Goal: Feedback & Contribution: Leave review/rating

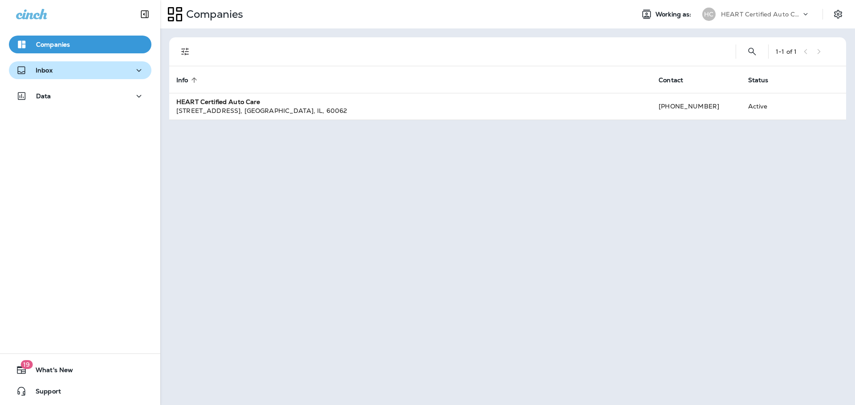
click at [117, 73] on div "Inbox" at bounding box center [80, 70] width 128 height 11
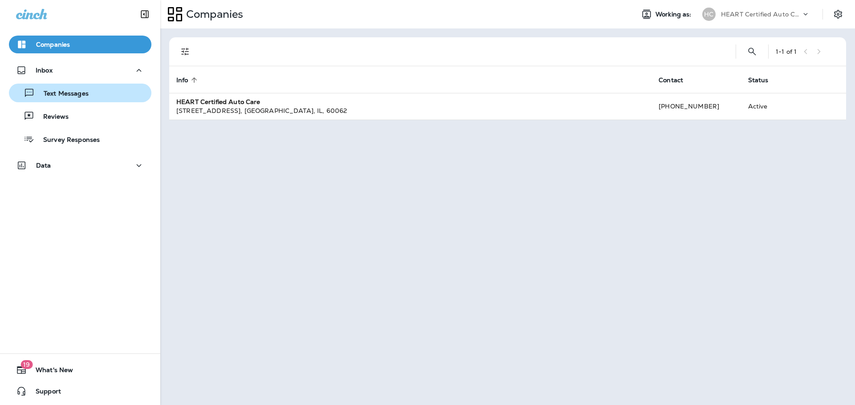
click at [108, 100] on button "Text Messages" at bounding box center [80, 93] width 142 height 19
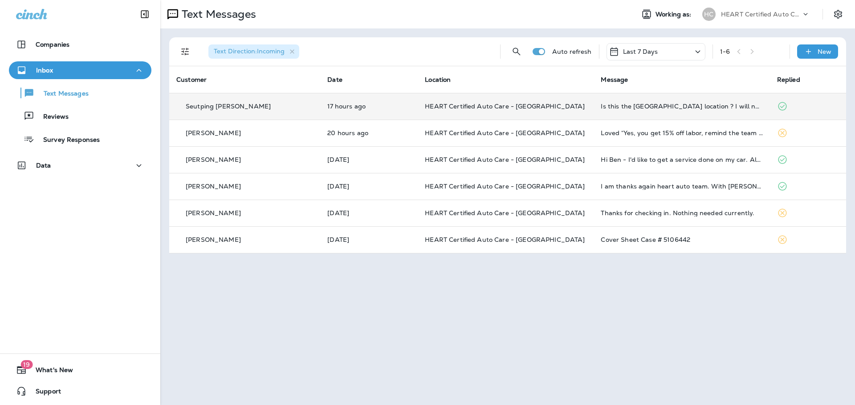
click at [560, 111] on td "HEART Certified Auto Care - [GEOGRAPHIC_DATA]" at bounding box center [505, 106] width 176 height 27
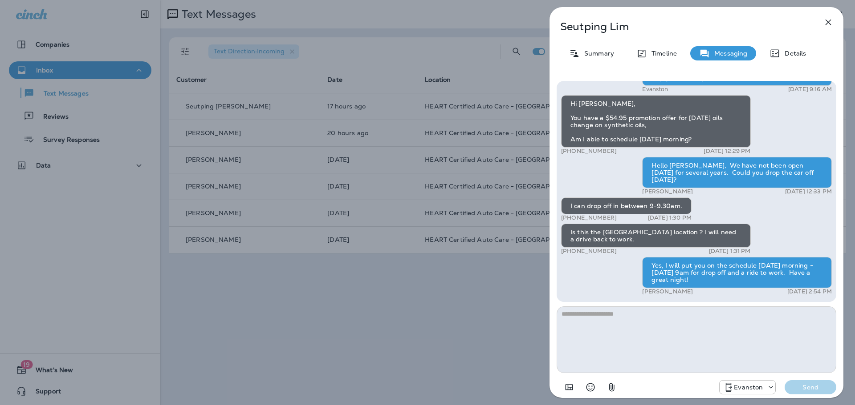
click at [836, 25] on button "button" at bounding box center [828, 22] width 18 height 18
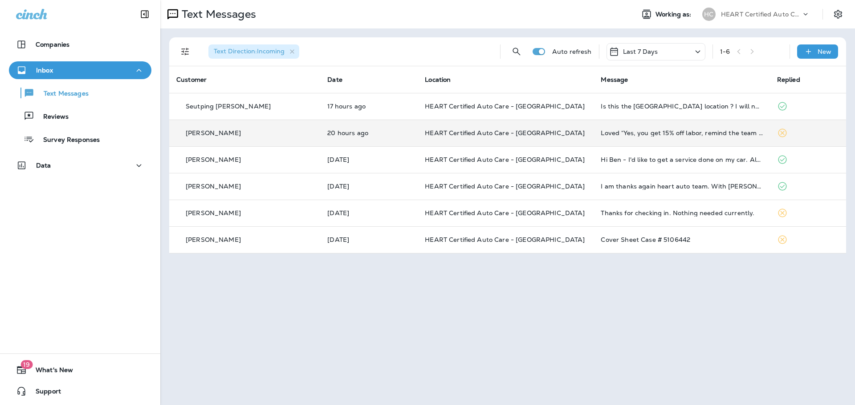
click at [550, 134] on p "HEART Certified Auto Care - [GEOGRAPHIC_DATA]" at bounding box center [506, 133] width 162 height 7
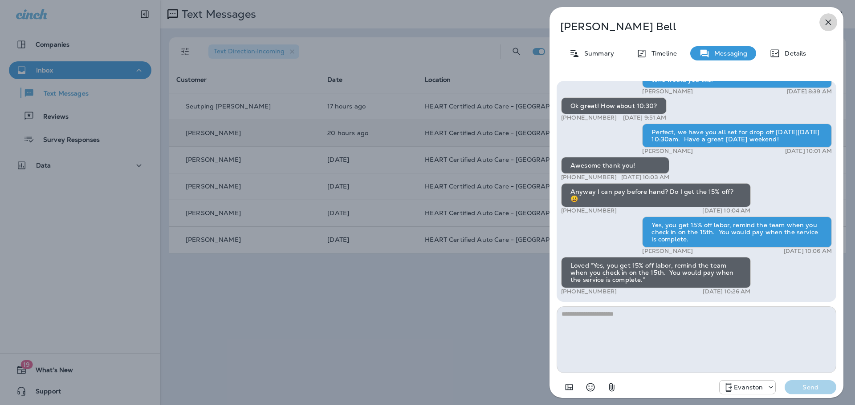
click at [832, 27] on icon "button" at bounding box center [827, 22] width 11 height 11
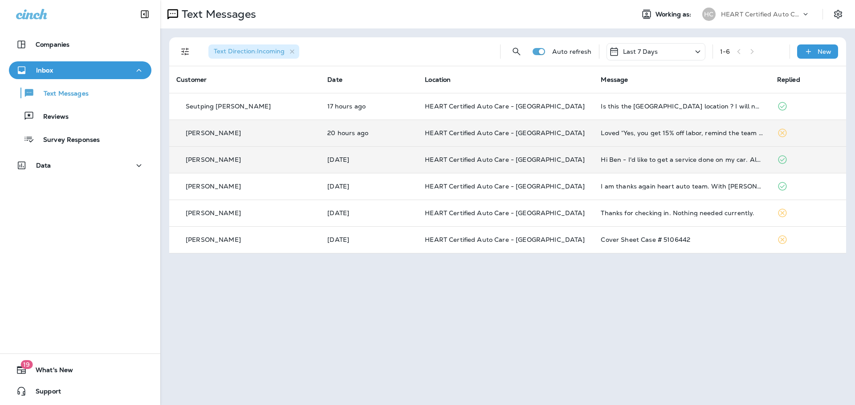
click at [392, 156] on td "[DATE]" at bounding box center [368, 159] width 97 height 27
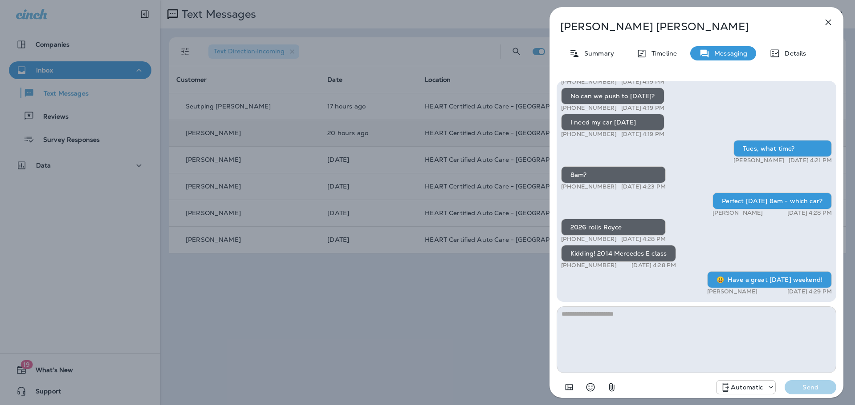
click at [826, 24] on icon "button" at bounding box center [828, 23] width 6 height 6
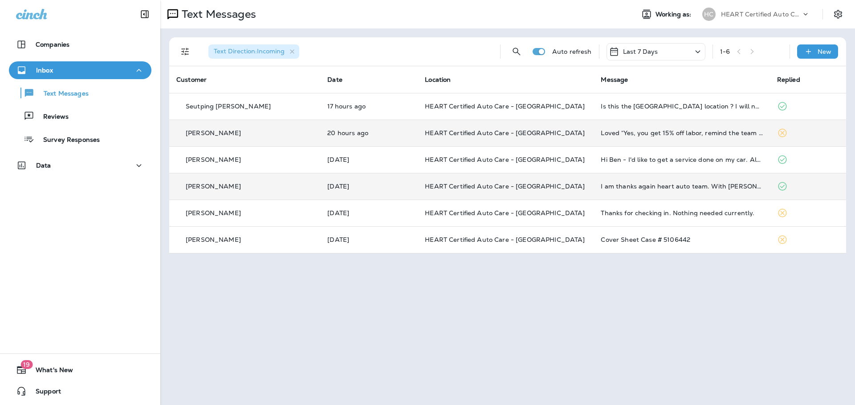
click at [542, 195] on td "HEART Certified Auto Care - [GEOGRAPHIC_DATA]" at bounding box center [505, 186] width 176 height 27
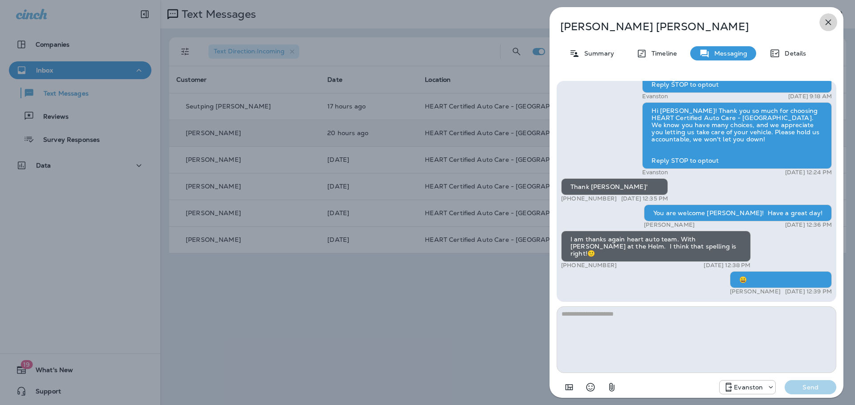
click at [830, 25] on icon "button" at bounding box center [828, 23] width 6 height 6
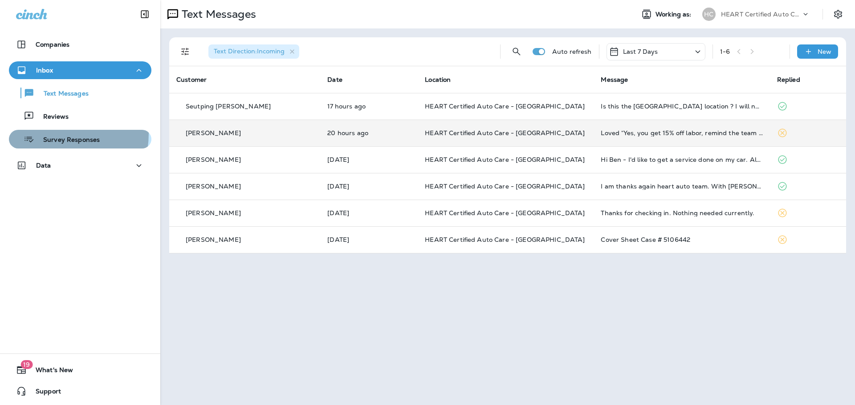
click at [42, 133] on div "Survey Responses" at bounding box center [55, 139] width 87 height 13
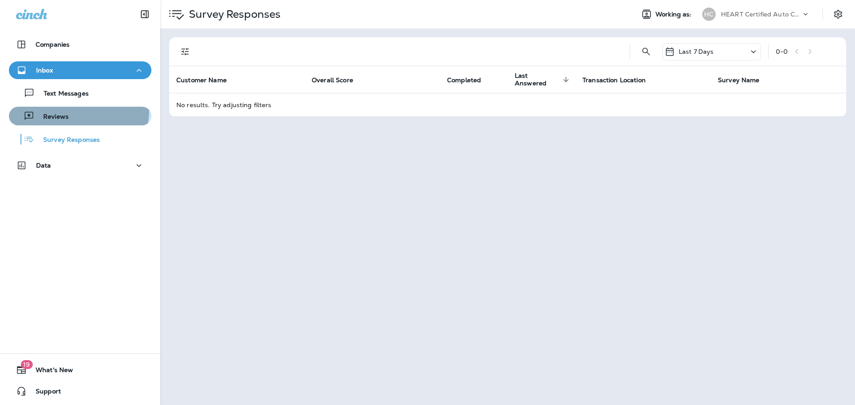
click at [45, 108] on button "Reviews" at bounding box center [80, 116] width 142 height 19
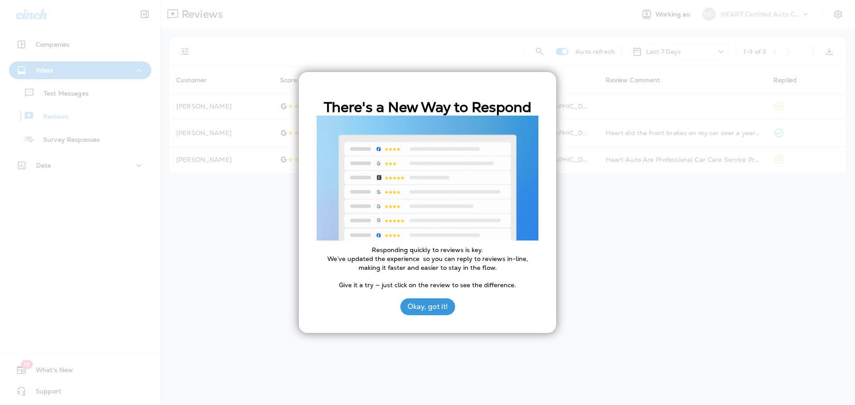
click at [529, 59] on div at bounding box center [427, 202] width 855 height 405
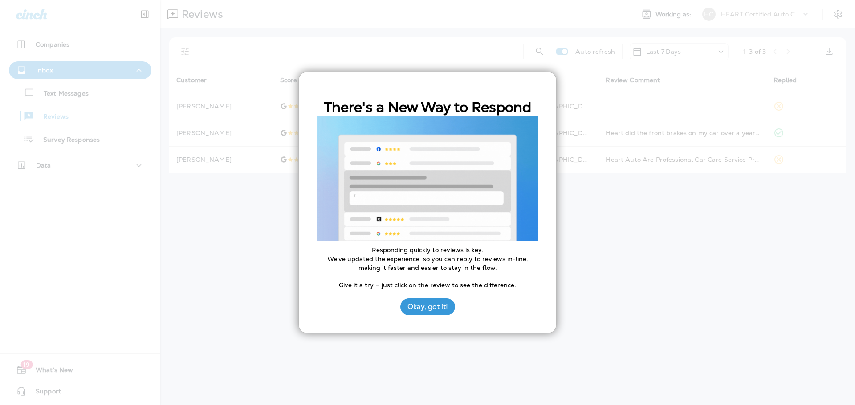
click at [422, 313] on button "Okay, got it!" at bounding box center [427, 307] width 55 height 17
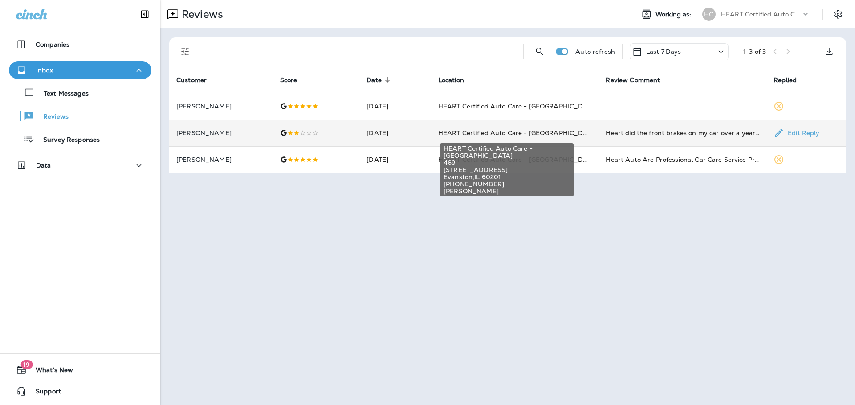
click at [517, 129] on span "HEART Certified Auto Care - [GEOGRAPHIC_DATA]" at bounding box center [518, 133] width 160 height 8
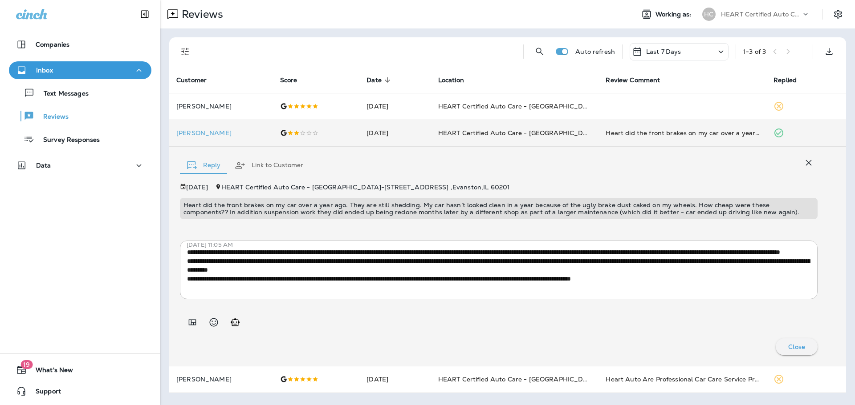
click at [359, 165] on div "Reply Link to Customer" at bounding box center [498, 163] width 637 height 27
click at [236, 138] on td "[PERSON_NAME]" at bounding box center [221, 133] width 104 height 27
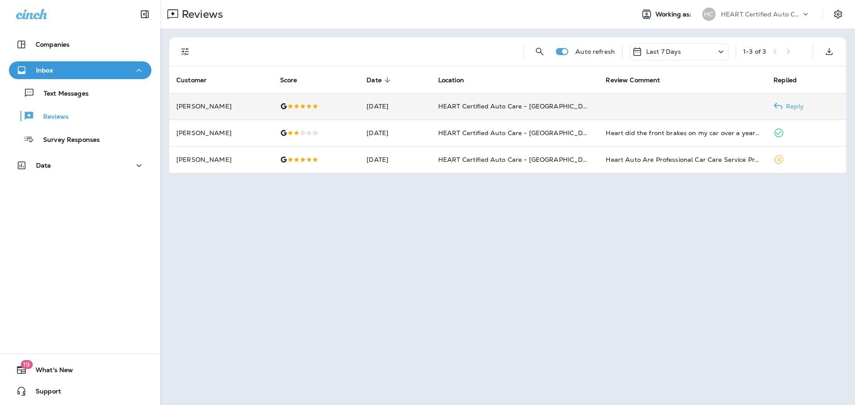
click at [243, 106] on p "[PERSON_NAME]" at bounding box center [220, 106] width 89 height 7
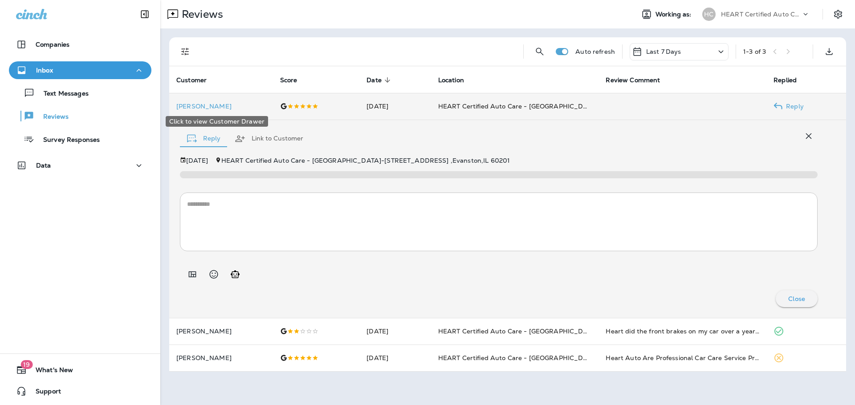
click at [243, 106] on p "[PERSON_NAME]" at bounding box center [220, 106] width 89 height 7
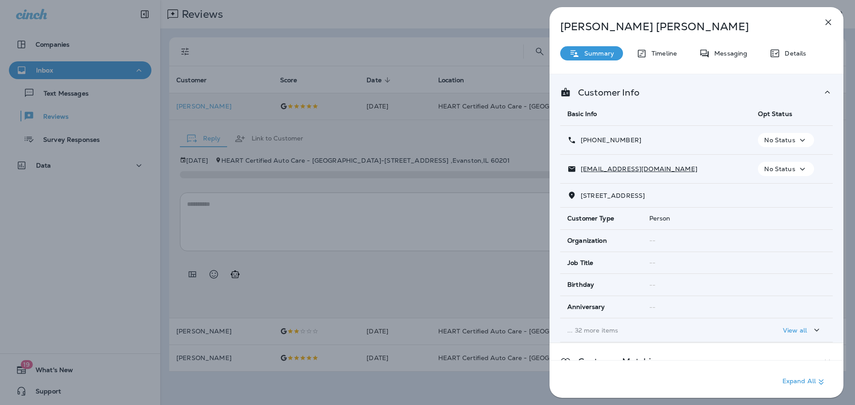
click at [829, 29] on button "button" at bounding box center [828, 22] width 18 height 18
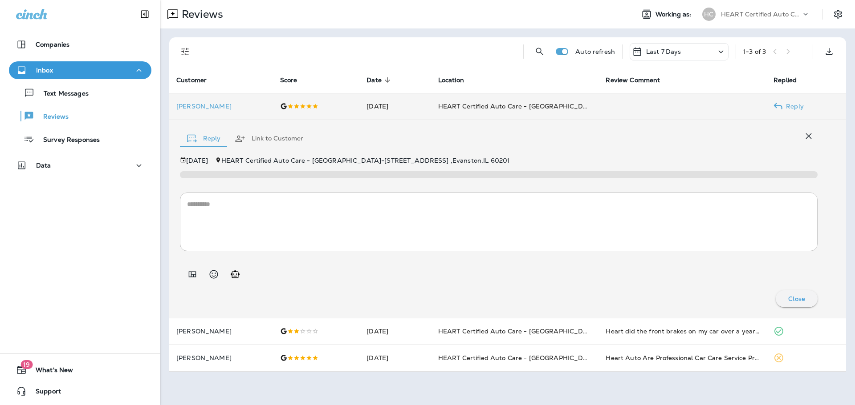
click at [239, 98] on td "[PERSON_NAME]" at bounding box center [221, 106] width 104 height 27
